Goal: Information Seeking & Learning: Check status

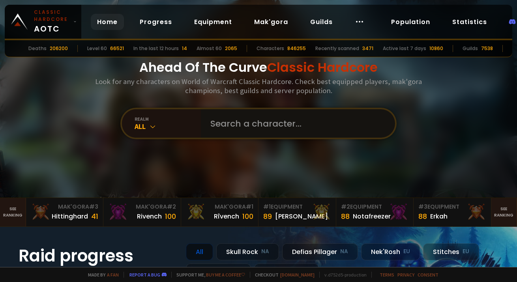
click at [207, 128] on input "text" at bounding box center [296, 123] width 180 height 28
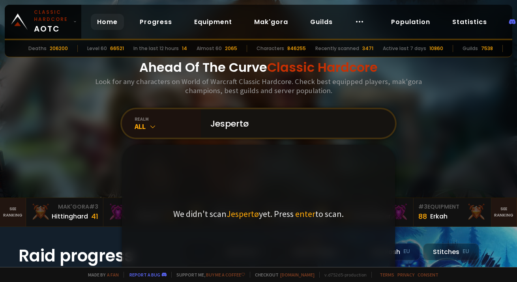
type input "Jespertøt"
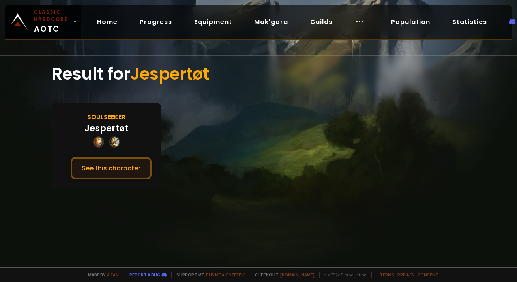
click at [128, 174] on button "See this character" at bounding box center [111, 168] width 81 height 22
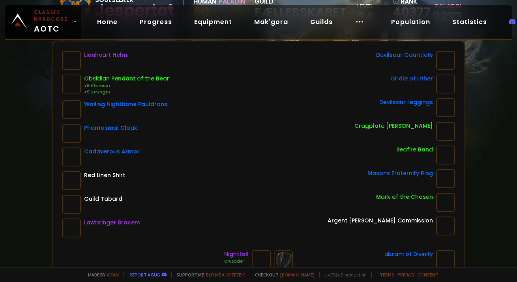
scroll to position [114, 0]
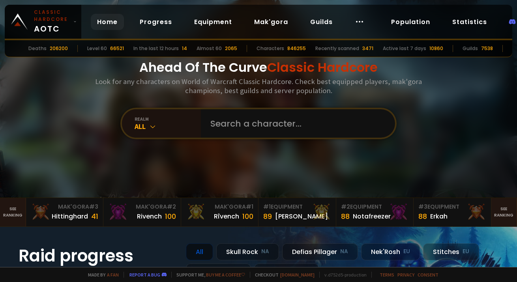
click at [210, 141] on div "Ahead Of The Curve Classic Hardcore Look for any characters on World of Warcraf…" at bounding box center [259, 99] width 476 height 198
click at [213, 128] on input "text" at bounding box center [296, 123] width 180 height 28
type input "naxy"
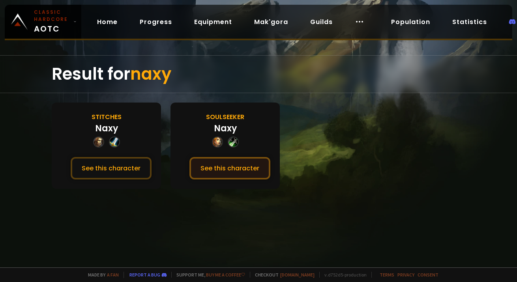
click at [229, 166] on button "See this character" at bounding box center [229, 168] width 81 height 22
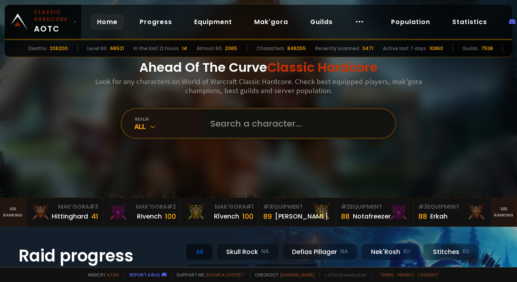
click at [214, 129] on input "text" at bounding box center [296, 123] width 180 height 28
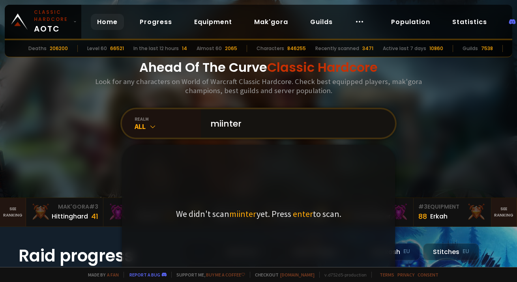
click at [226, 124] on input "miinter" at bounding box center [296, 123] width 180 height 28
type input "miinnter"
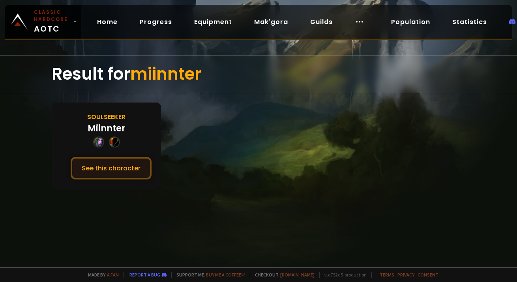
click at [91, 166] on button "See this character" at bounding box center [111, 168] width 81 height 22
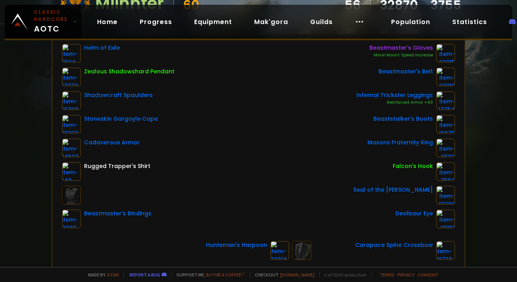
scroll to position [103, 0]
